Goal: Entertainment & Leisure: Browse casually

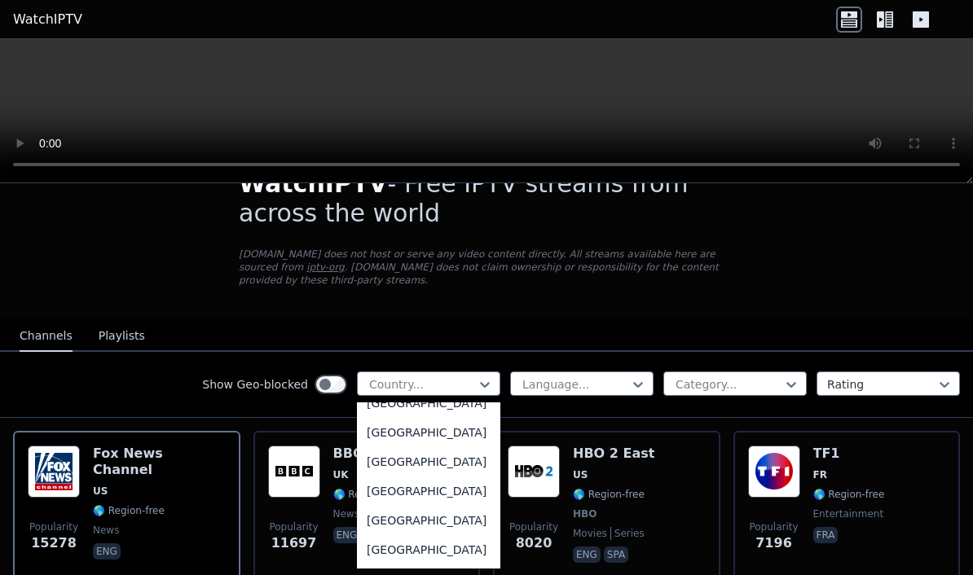
scroll to position [5747, 0]
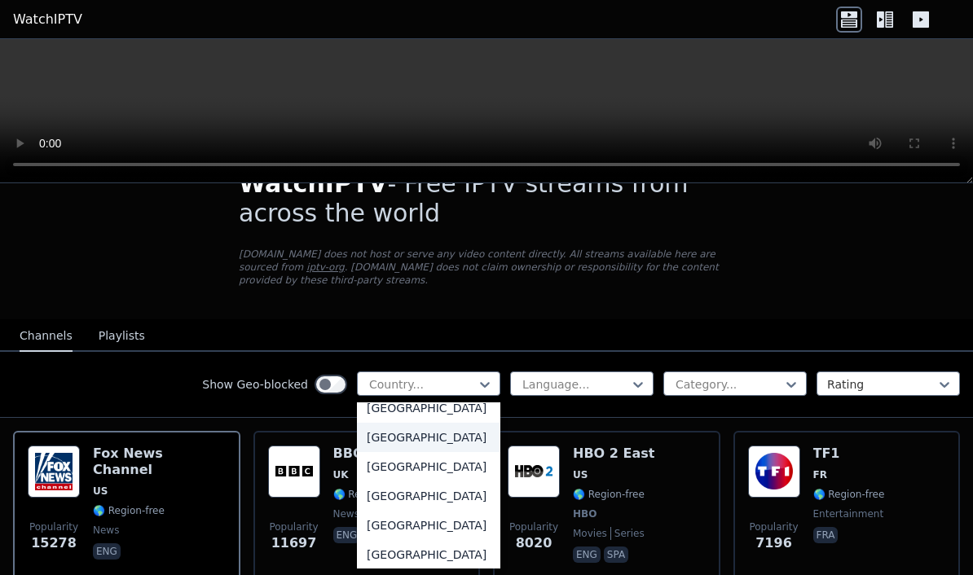
click at [440, 452] on div "[GEOGRAPHIC_DATA]" at bounding box center [428, 437] width 143 height 29
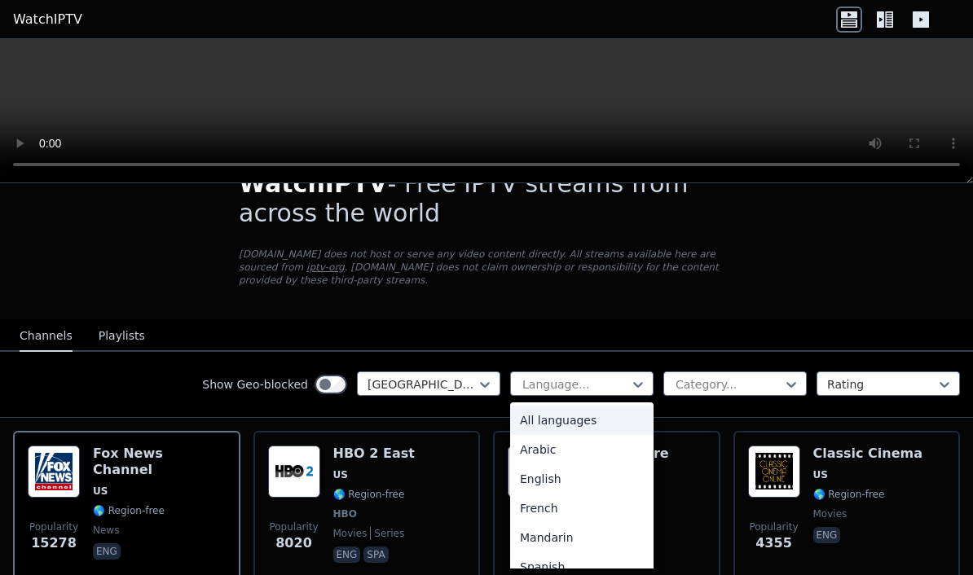
click at [555, 472] on div "English" at bounding box center [581, 478] width 143 height 29
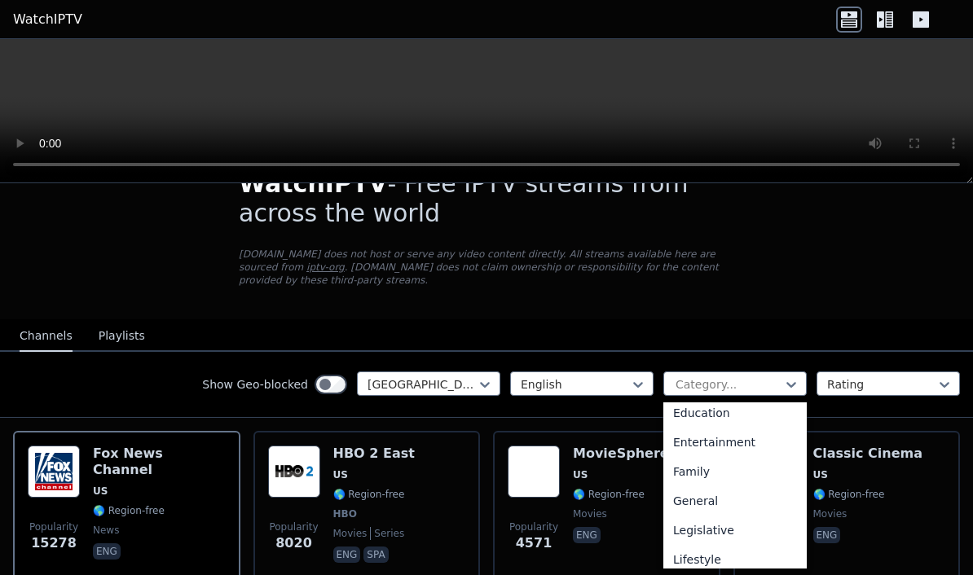
scroll to position [283, 0]
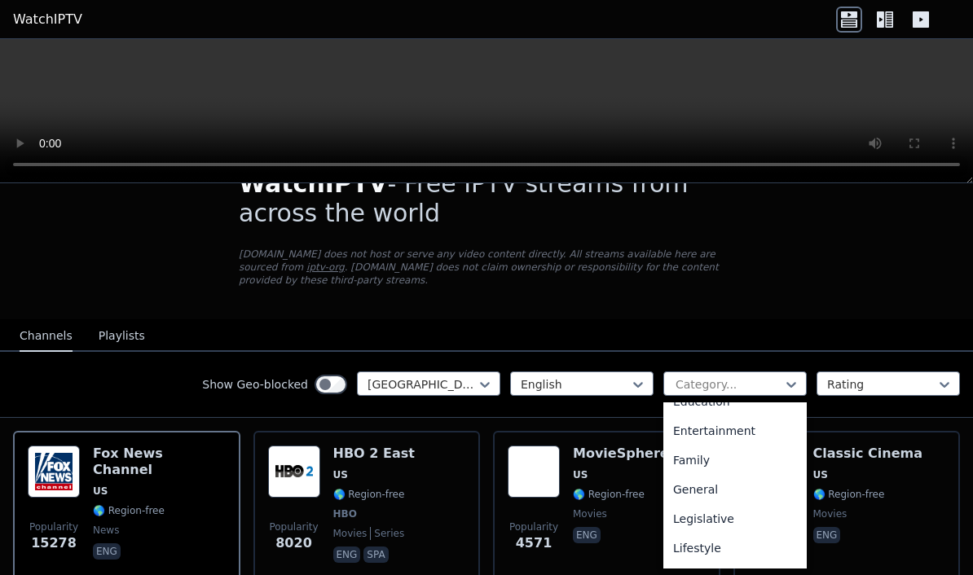
click at [714, 489] on div "General" at bounding box center [734, 489] width 143 height 29
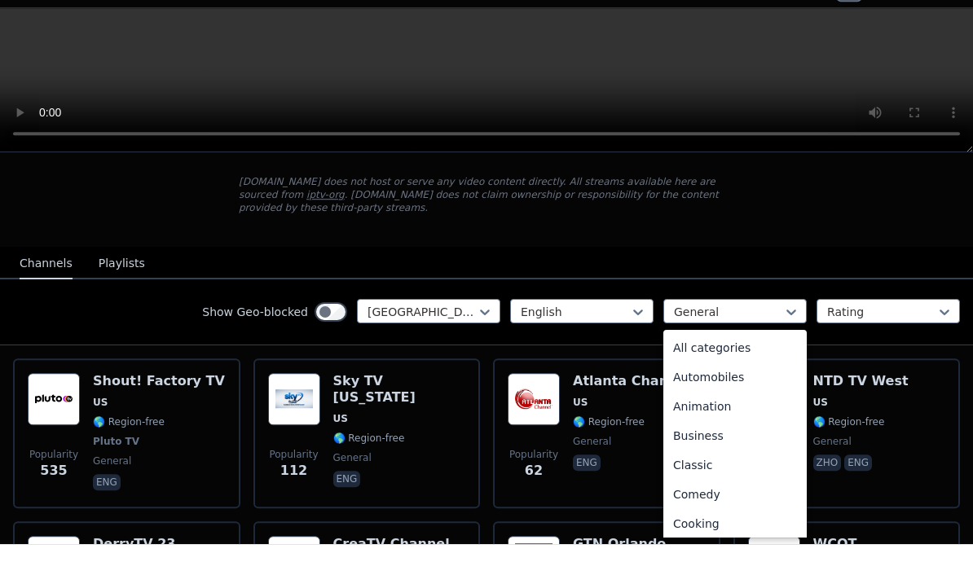
scroll to position [150, 0]
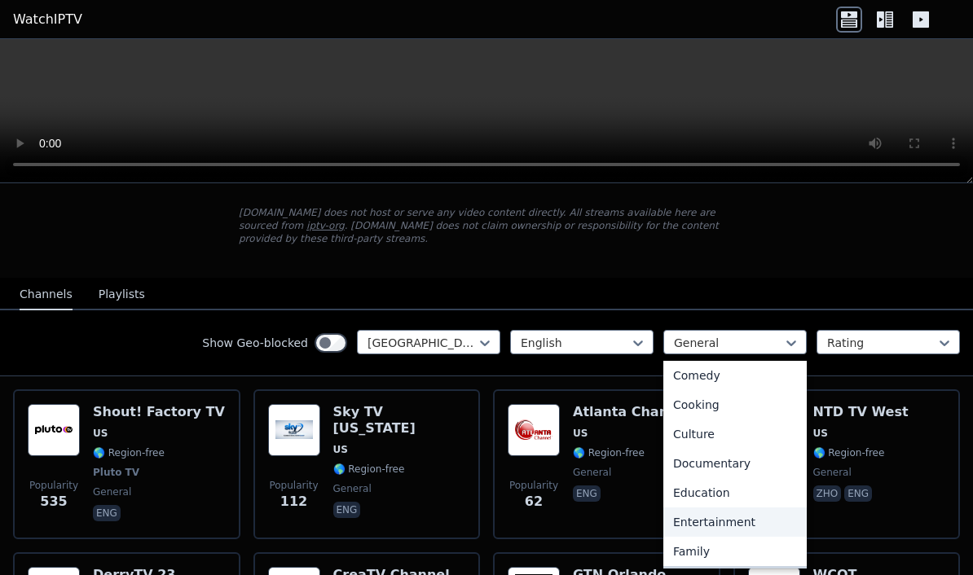
click at [737, 521] on div "Entertainment" at bounding box center [734, 521] width 143 height 29
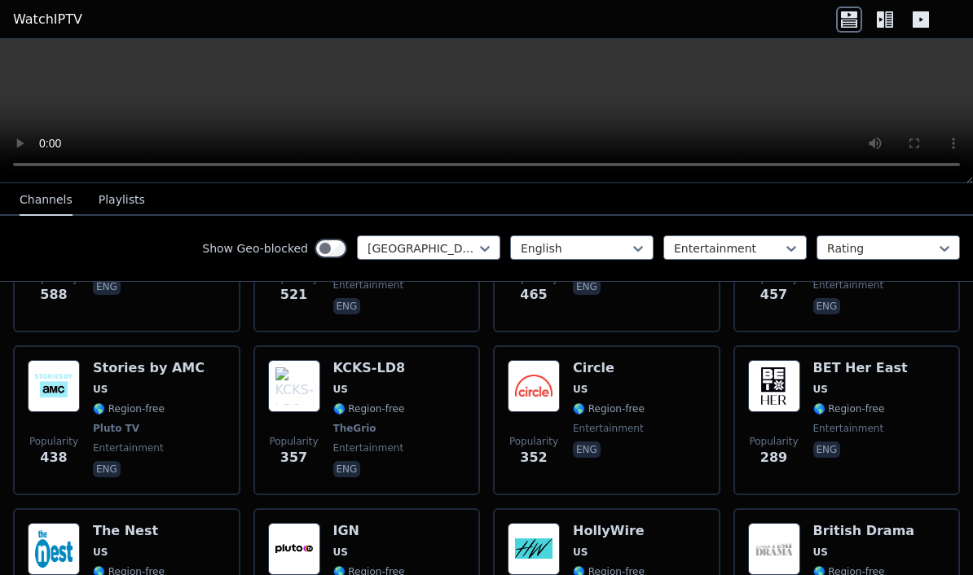
scroll to position [452, 0]
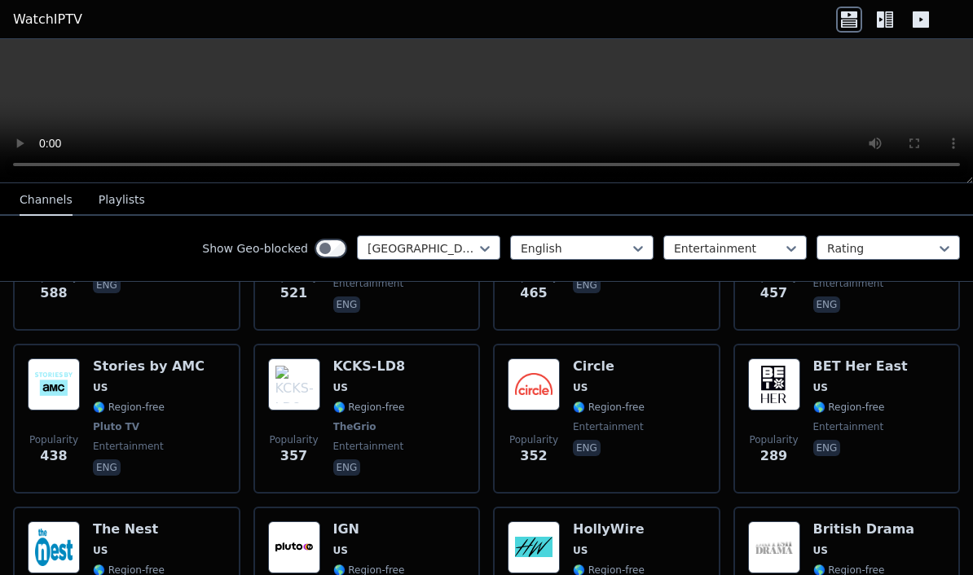
click at [775, 393] on img at bounding box center [774, 384] width 52 height 52
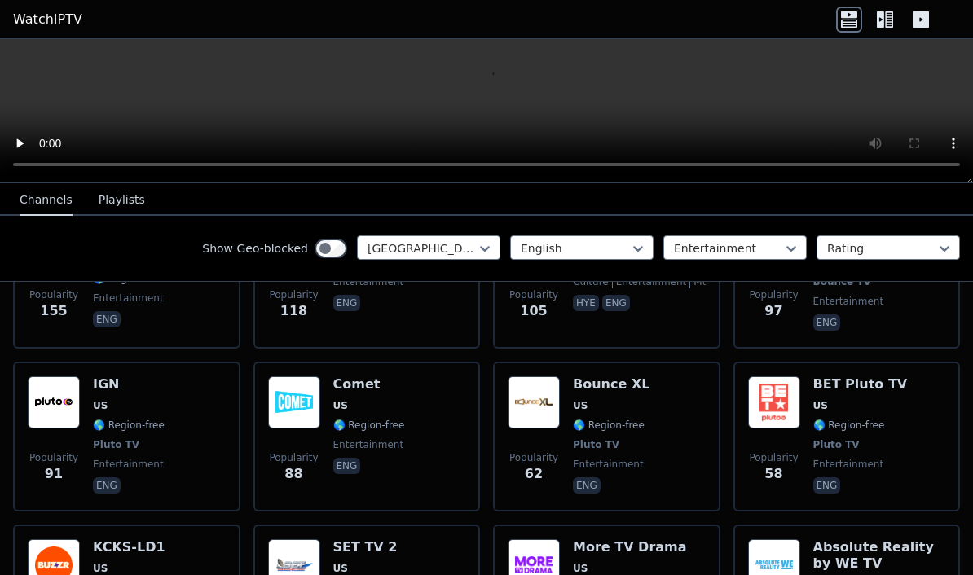
scroll to position [925, 0]
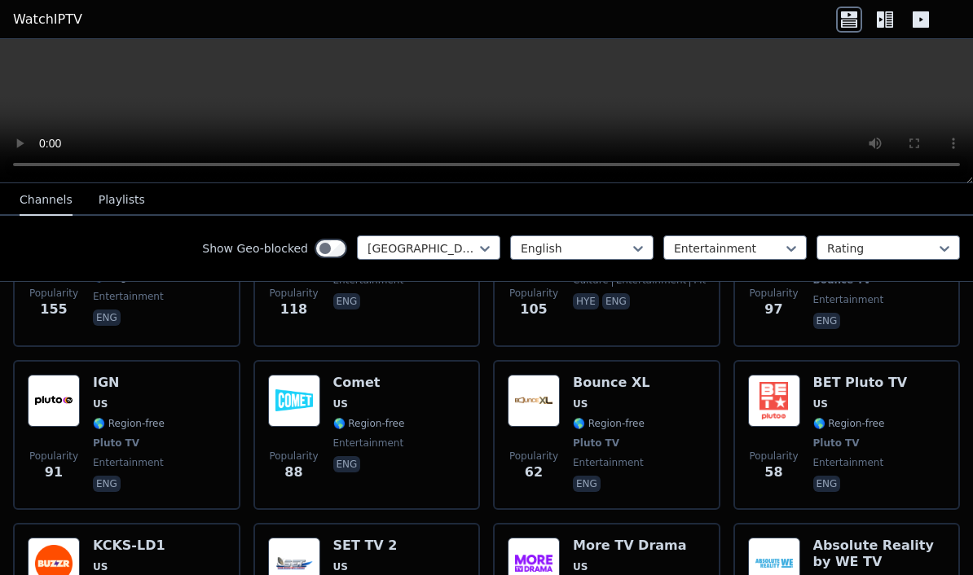
click at [602, 412] on div "Bounce XL US 🌎 Region-free Pluto TV entertainment eng" at bounding box center [611, 435] width 77 height 121
click at [790, 398] on img at bounding box center [774, 401] width 52 height 52
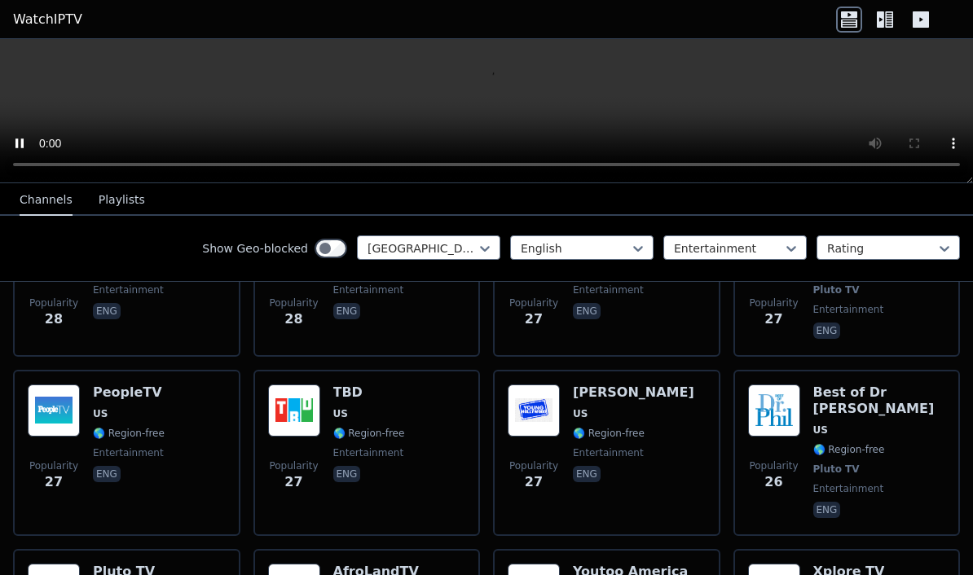
scroll to position [2351, 0]
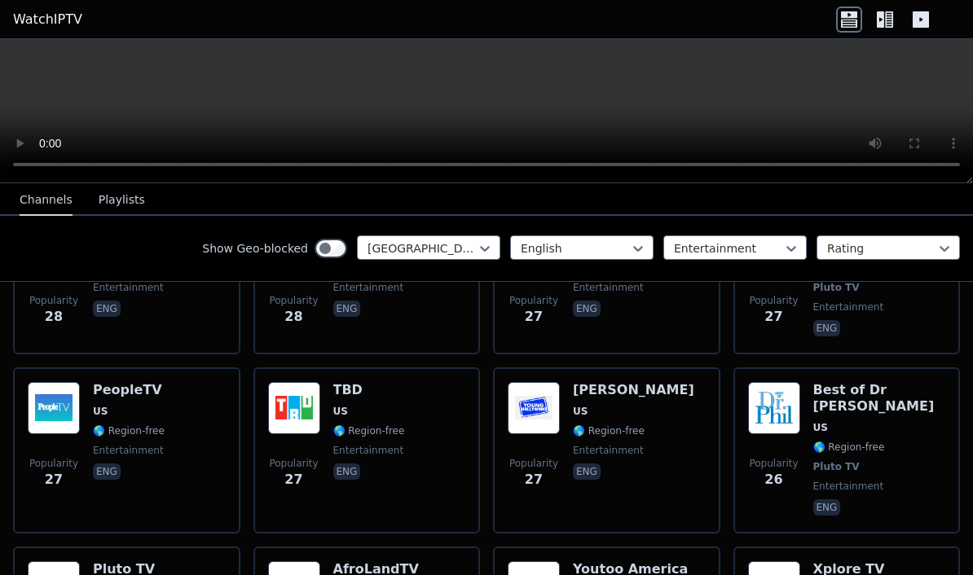
click at [120, 424] on span "🌎 Region-free" at bounding box center [129, 430] width 72 height 13
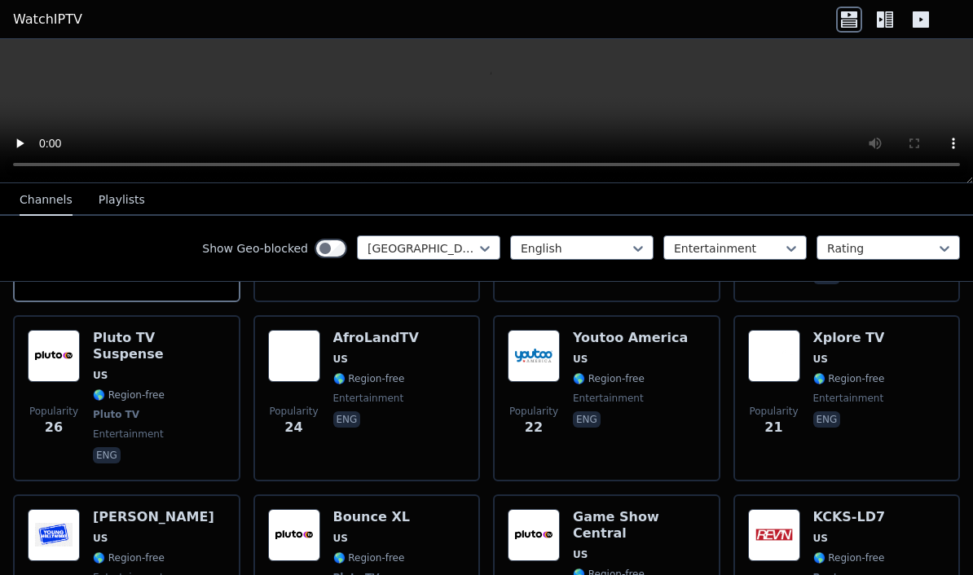
scroll to position [2582, 0]
click at [424, 509] on div "Popularity 20 Bounce XL US 🌎 Region-free Pluto TV entertainment eng" at bounding box center [367, 577] width 198 height 137
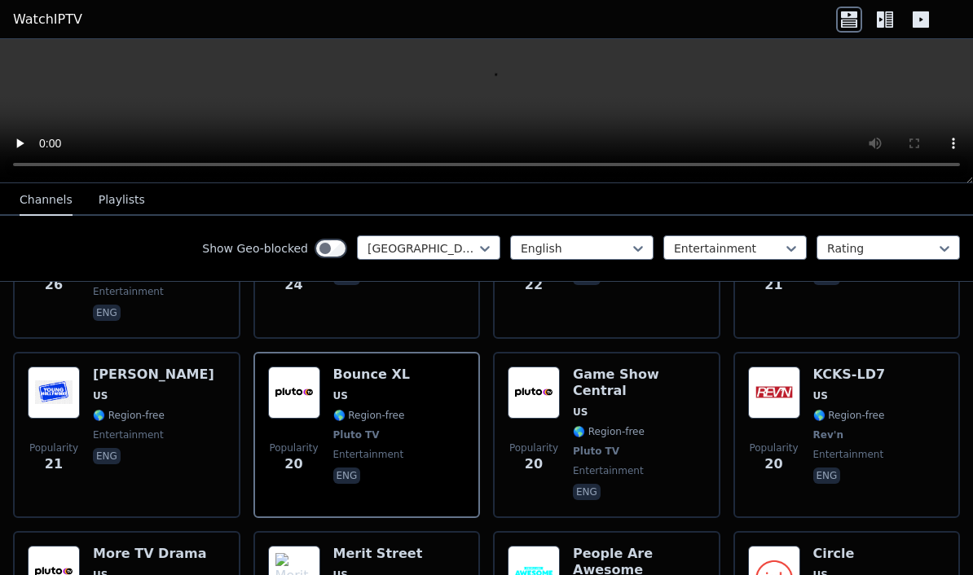
scroll to position [2726, 0]
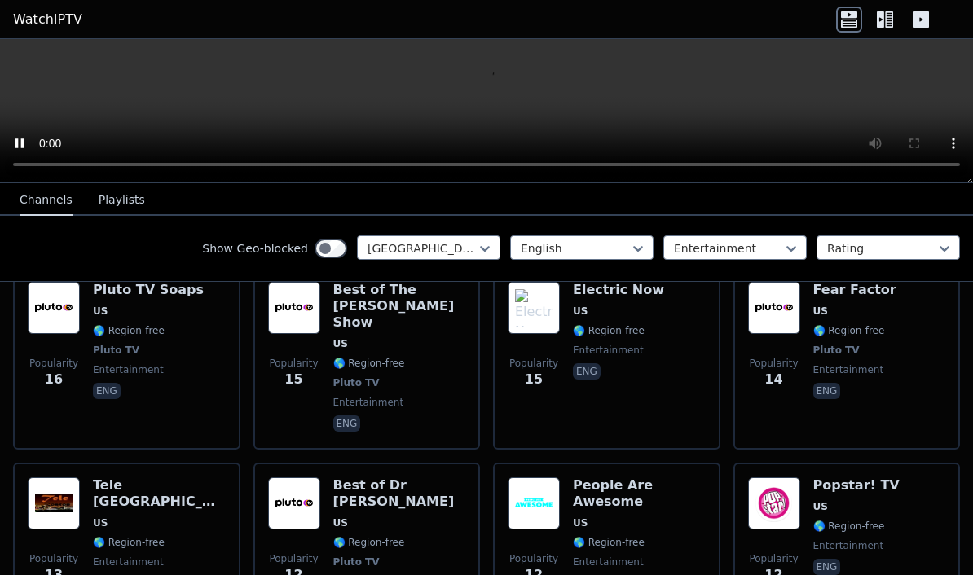
scroll to position [3152, 0]
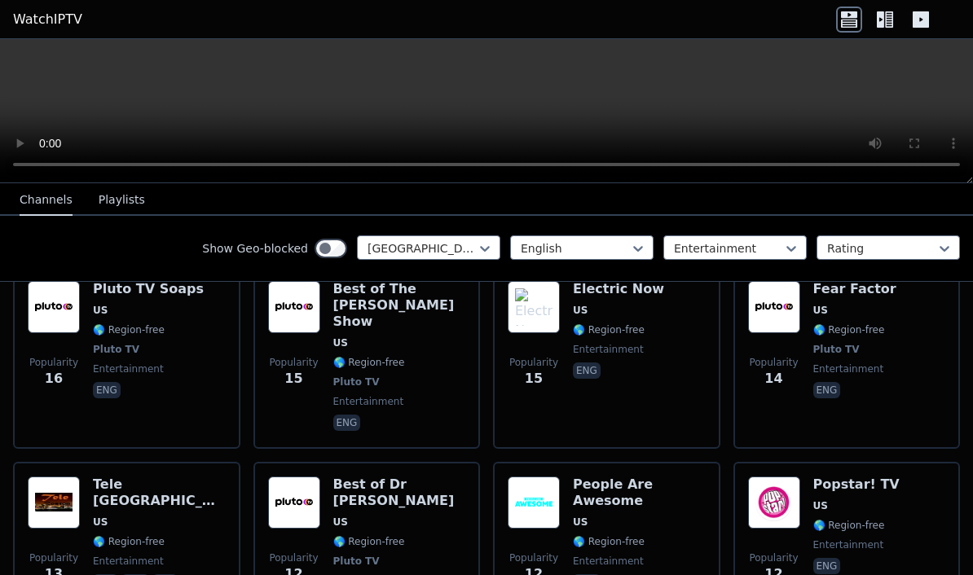
click at [611, 477] on div "People Are Awesome US 🌎 Region-free entertainment eng" at bounding box center [639, 545] width 133 height 137
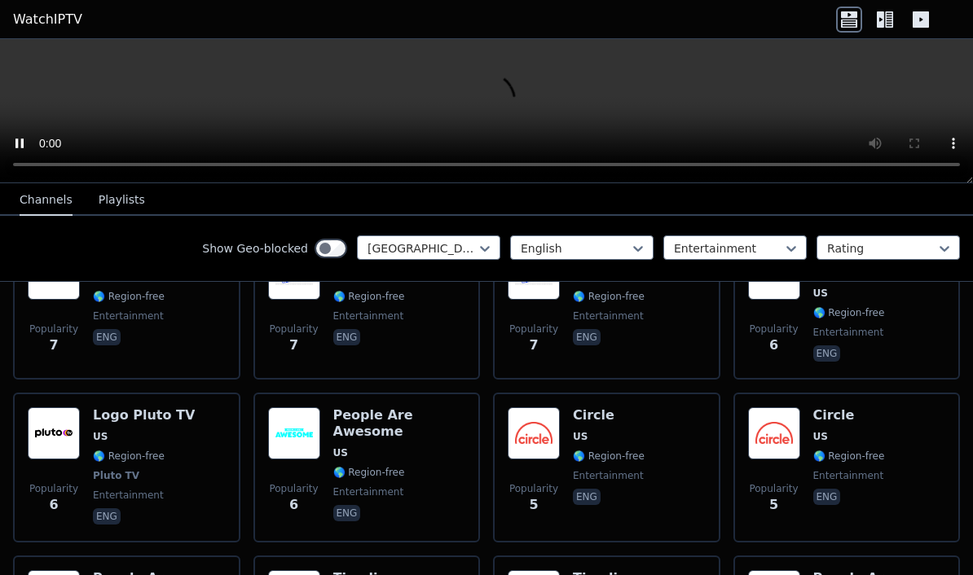
scroll to position [4130, 0]
